Goal: Task Accomplishment & Management: Use online tool/utility

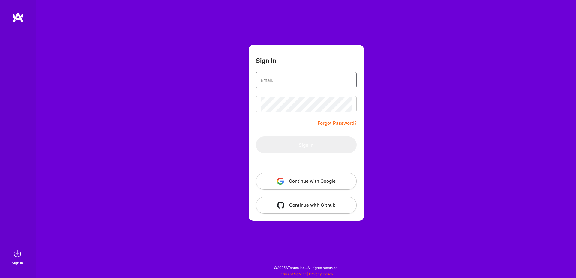
type input "eliromm@gmail.com"
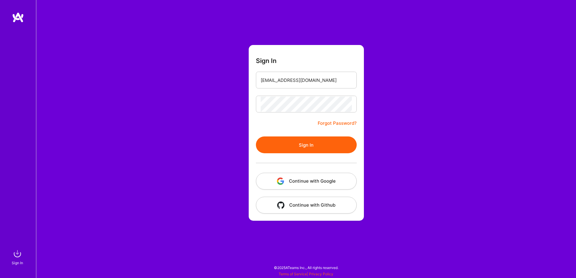
click at [298, 142] on button "Sign In" at bounding box center [306, 144] width 101 height 17
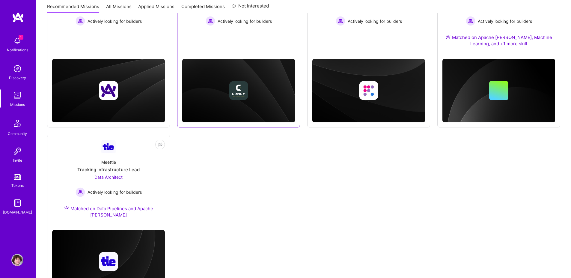
scroll to position [166, 0]
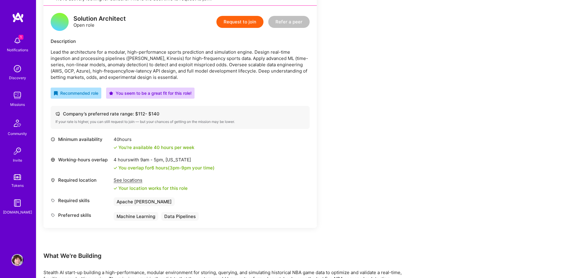
scroll to position [149, 0]
